Goal: Transaction & Acquisition: Obtain resource

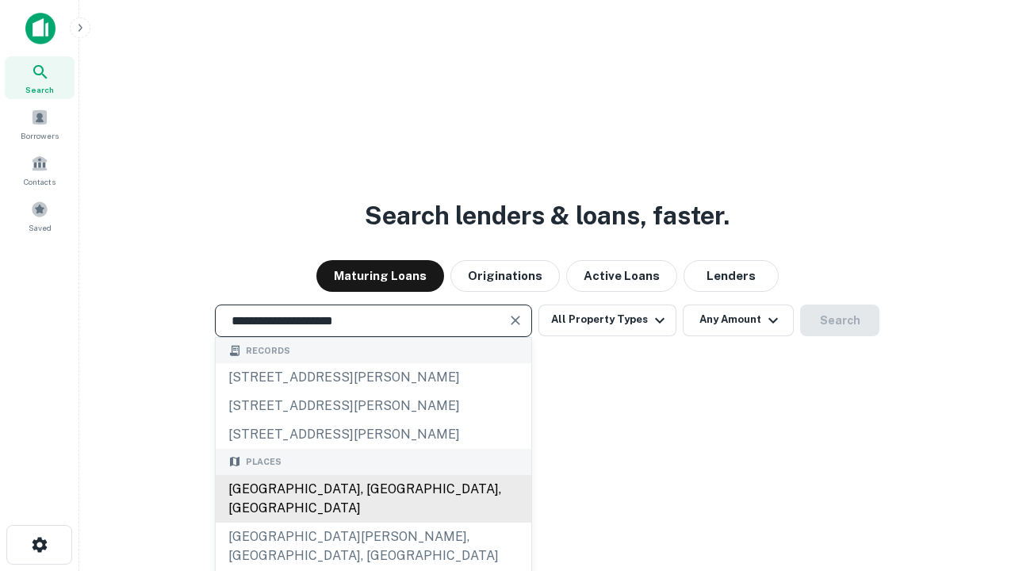
click at [373, 523] on div "[GEOGRAPHIC_DATA], [GEOGRAPHIC_DATA], [GEOGRAPHIC_DATA]" at bounding box center [374, 499] width 316 height 48
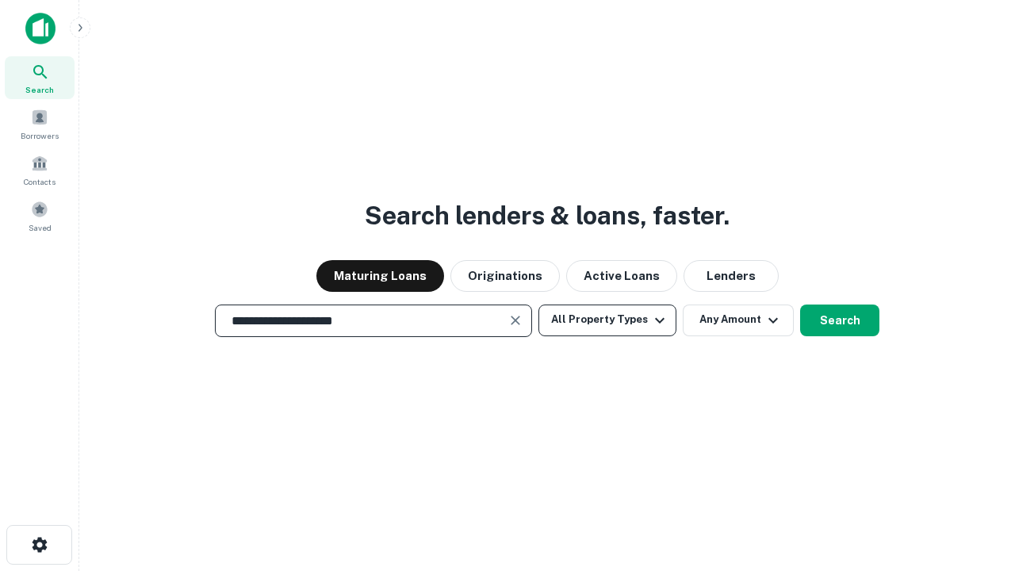
type input "**********"
click at [608, 320] on button "All Property Types" at bounding box center [608, 321] width 138 height 32
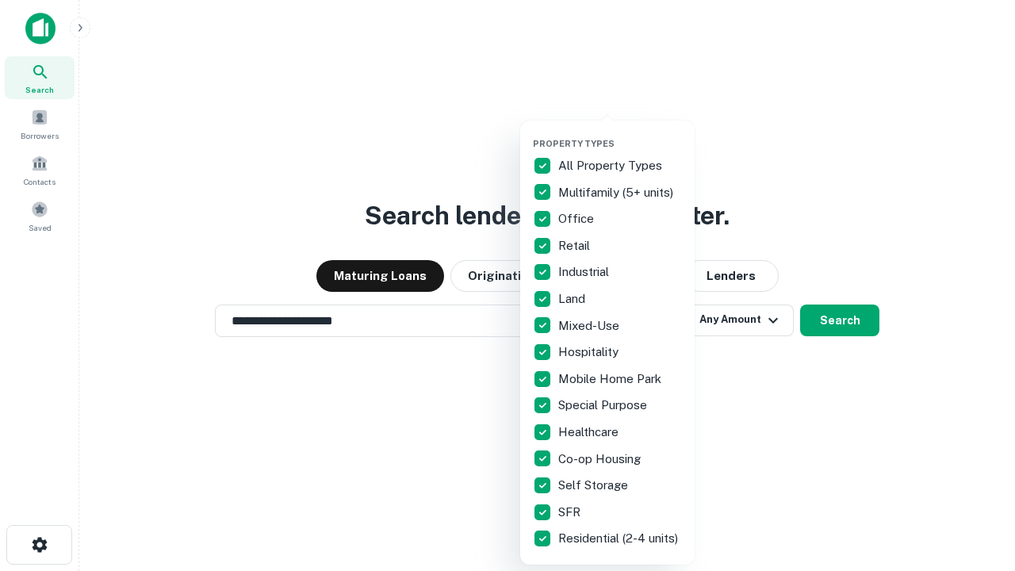
click at [620, 133] on button "button" at bounding box center [620, 133] width 175 height 1
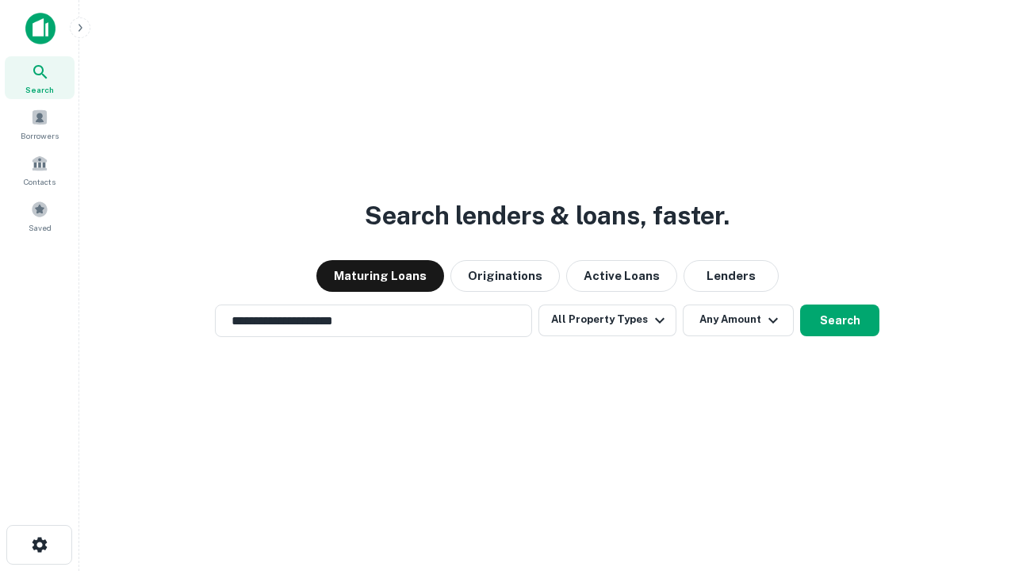
scroll to position [25, 0]
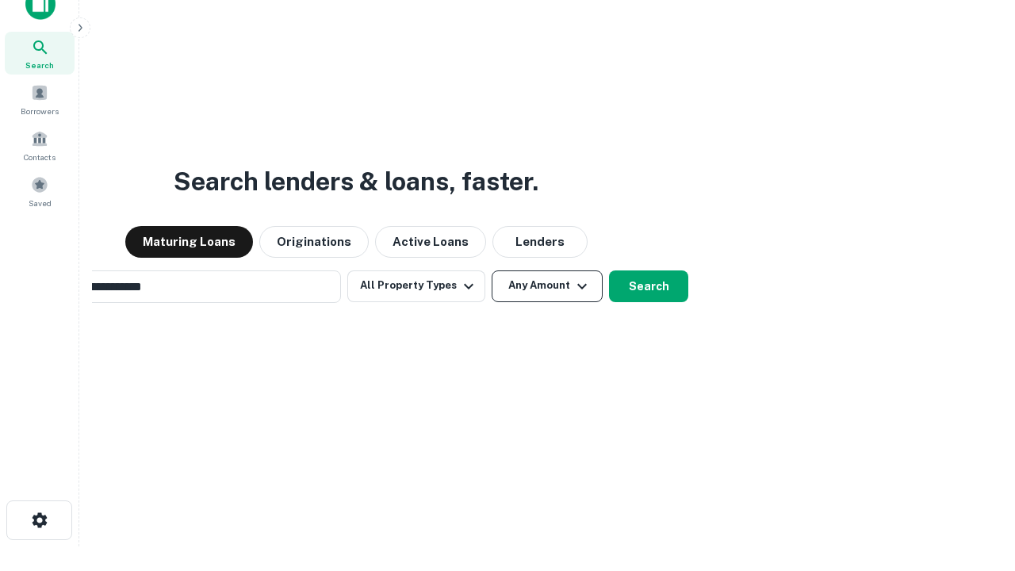
click at [492, 270] on button "Any Amount" at bounding box center [547, 286] width 111 height 32
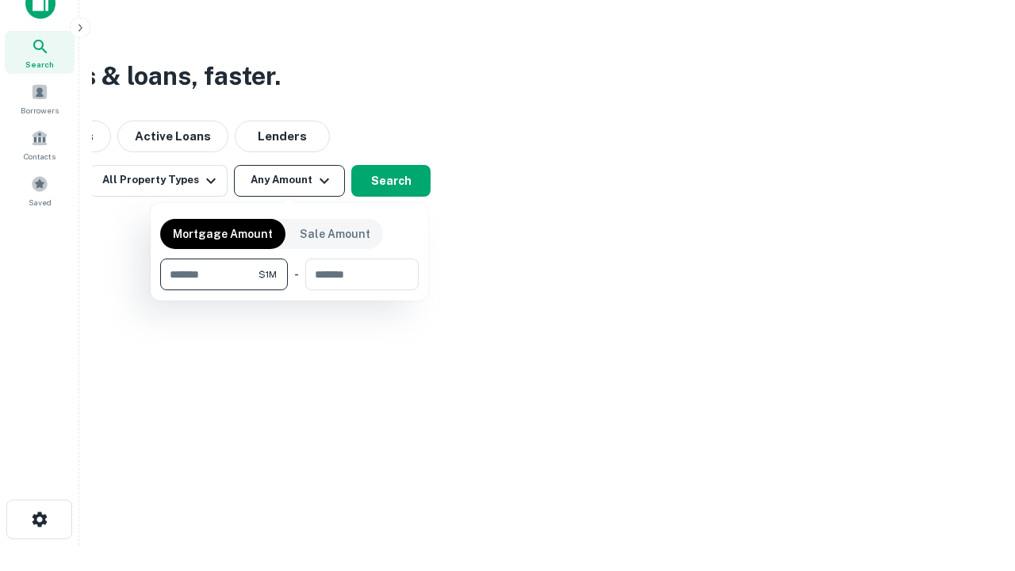
type input "*******"
click at [290, 290] on button "button" at bounding box center [289, 290] width 259 height 1
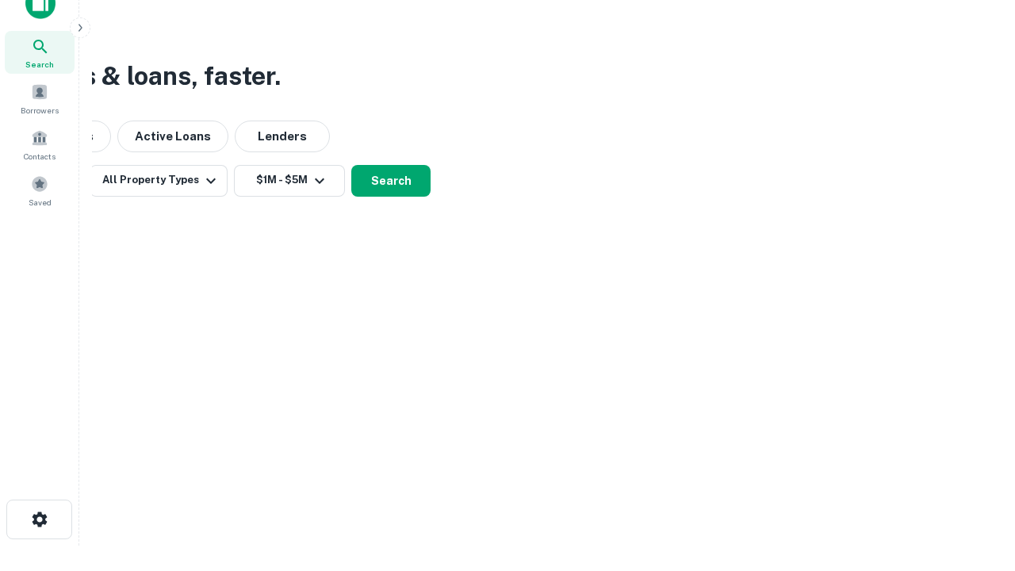
scroll to position [10, 293]
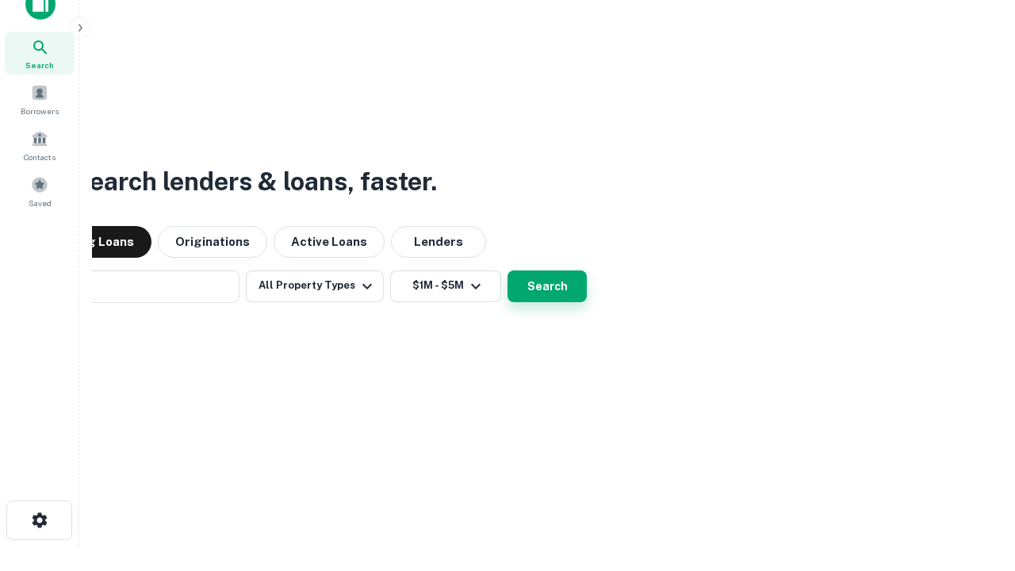
click at [508, 270] on button "Search" at bounding box center [547, 286] width 79 height 32
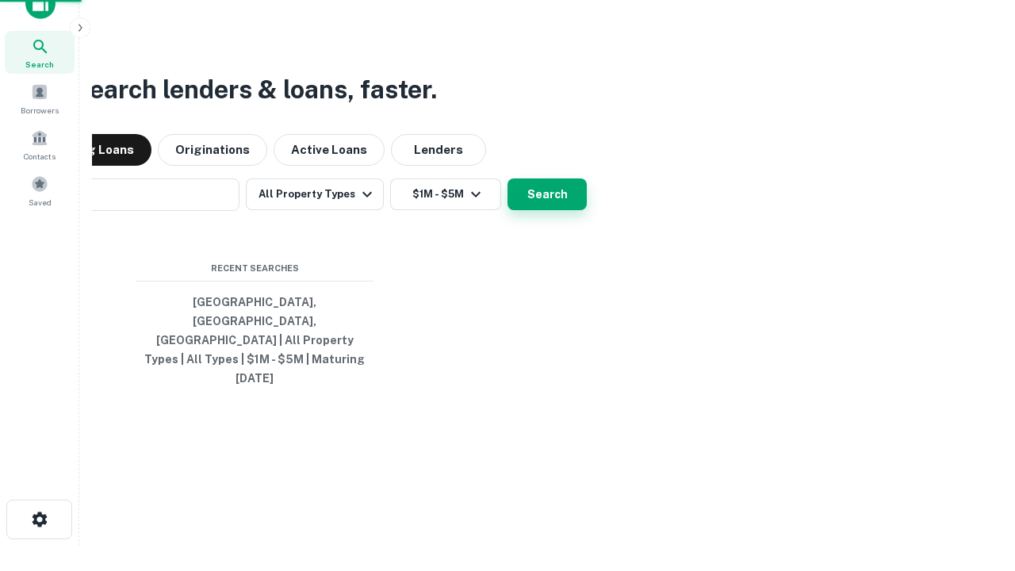
scroll to position [42, 449]
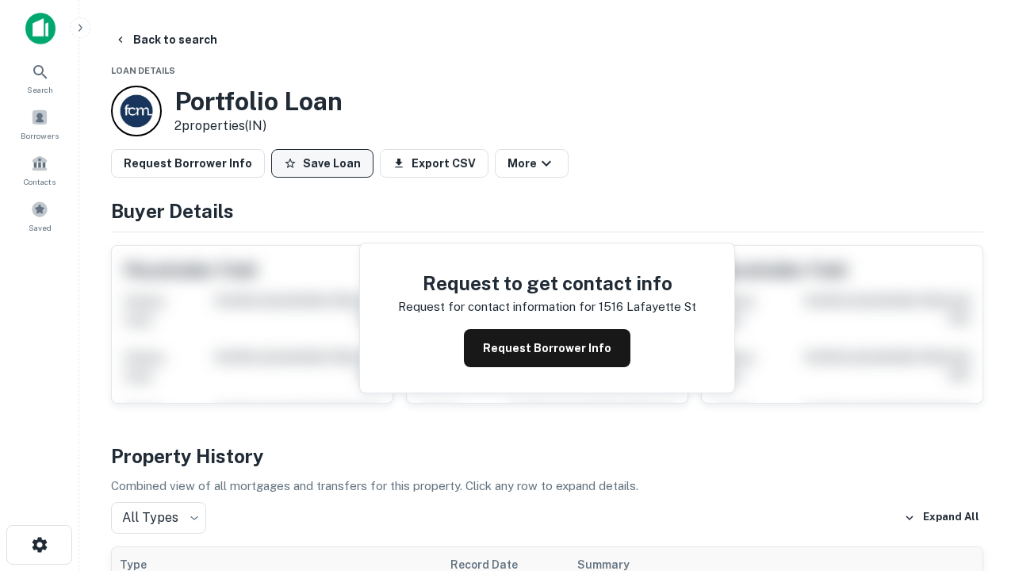
click at [322, 163] on button "Save Loan" at bounding box center [322, 163] width 102 height 29
click at [326, 163] on button "Save Loan" at bounding box center [322, 163] width 102 height 29
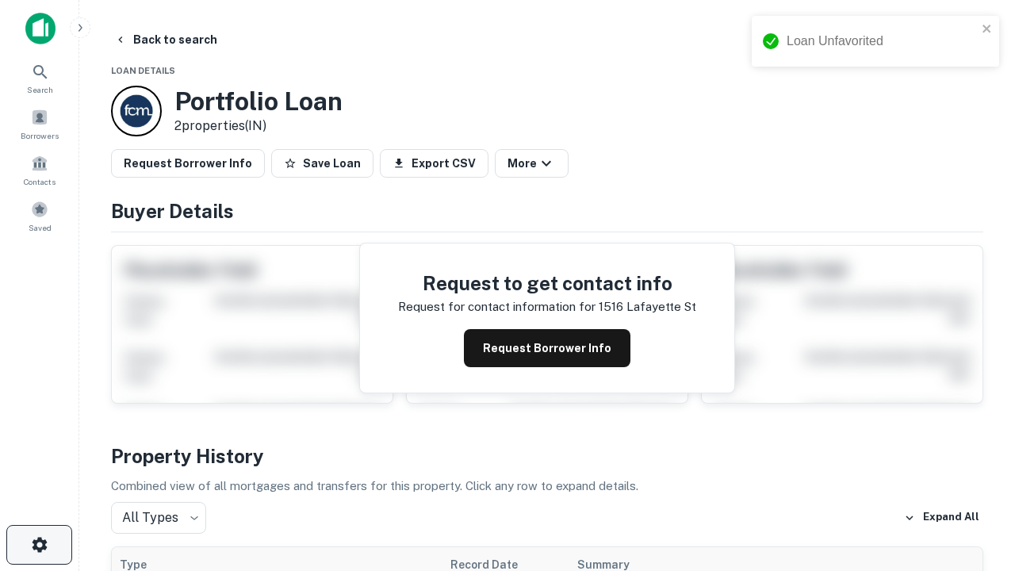
click at [39, 545] on icon "button" at bounding box center [39, 544] width 19 height 19
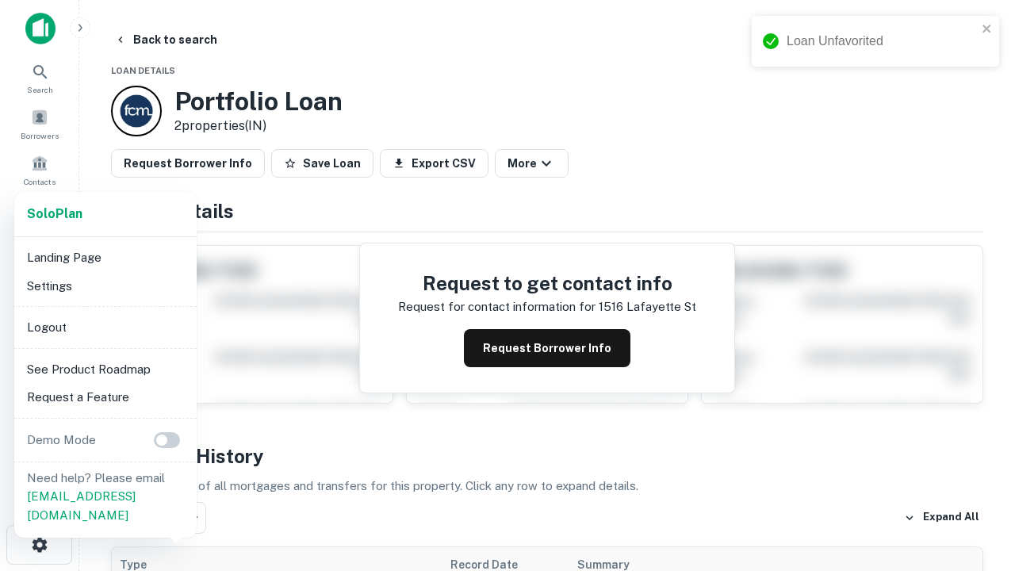
click at [105, 327] on li "Logout" at bounding box center [106, 327] width 170 height 29
